Goal: Learn about a topic

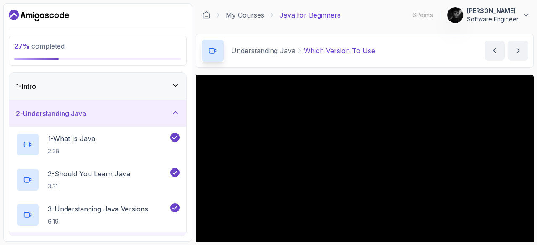
click at [38, 25] on div "27 % completed 1 - Intro 2 - Understanding Java 1 - What Is Java 2:38 2 - Shoul…" at bounding box center [97, 122] width 189 height 239
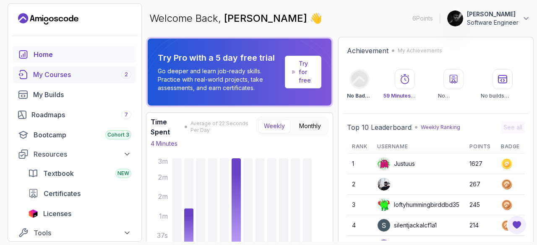
click at [43, 80] on link "My Courses 2" at bounding box center [74, 74] width 123 height 17
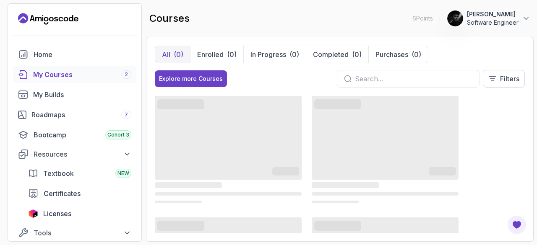
click at [43, 21] on icon "Landing page" at bounding box center [42, 19] width 1 height 4
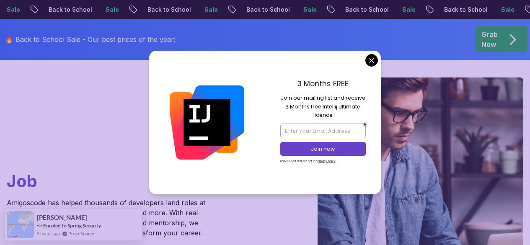
scroll to position [60, 0]
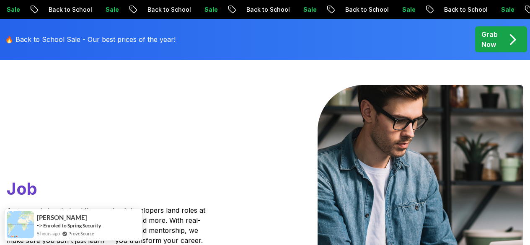
scroll to position [0, 0]
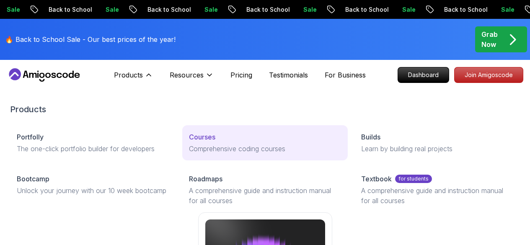
click at [189, 154] on p "Comprehensive coding courses" at bounding box center [265, 149] width 152 height 10
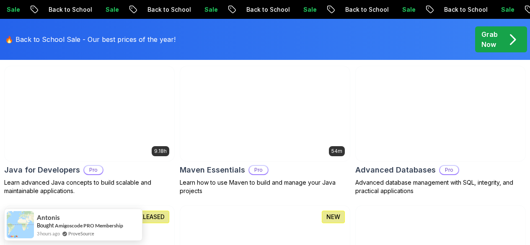
scroll to position [575, 0]
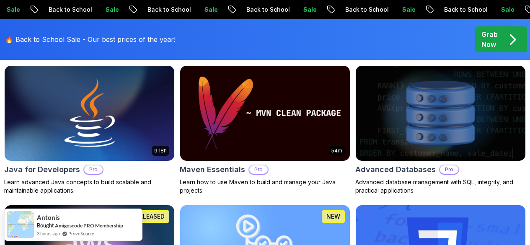
drag, startPoint x: 218, startPoint y: 183, endPoint x: 139, endPoint y: 130, distance: 95.5
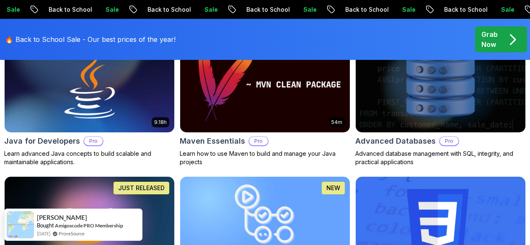
click at [312, 174] on img at bounding box center [265, 224] width 178 height 100
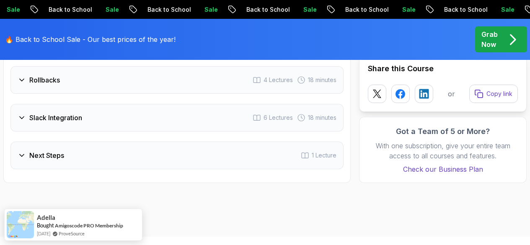
scroll to position [1801, 0]
